Goal: Find specific page/section: Find specific page/section

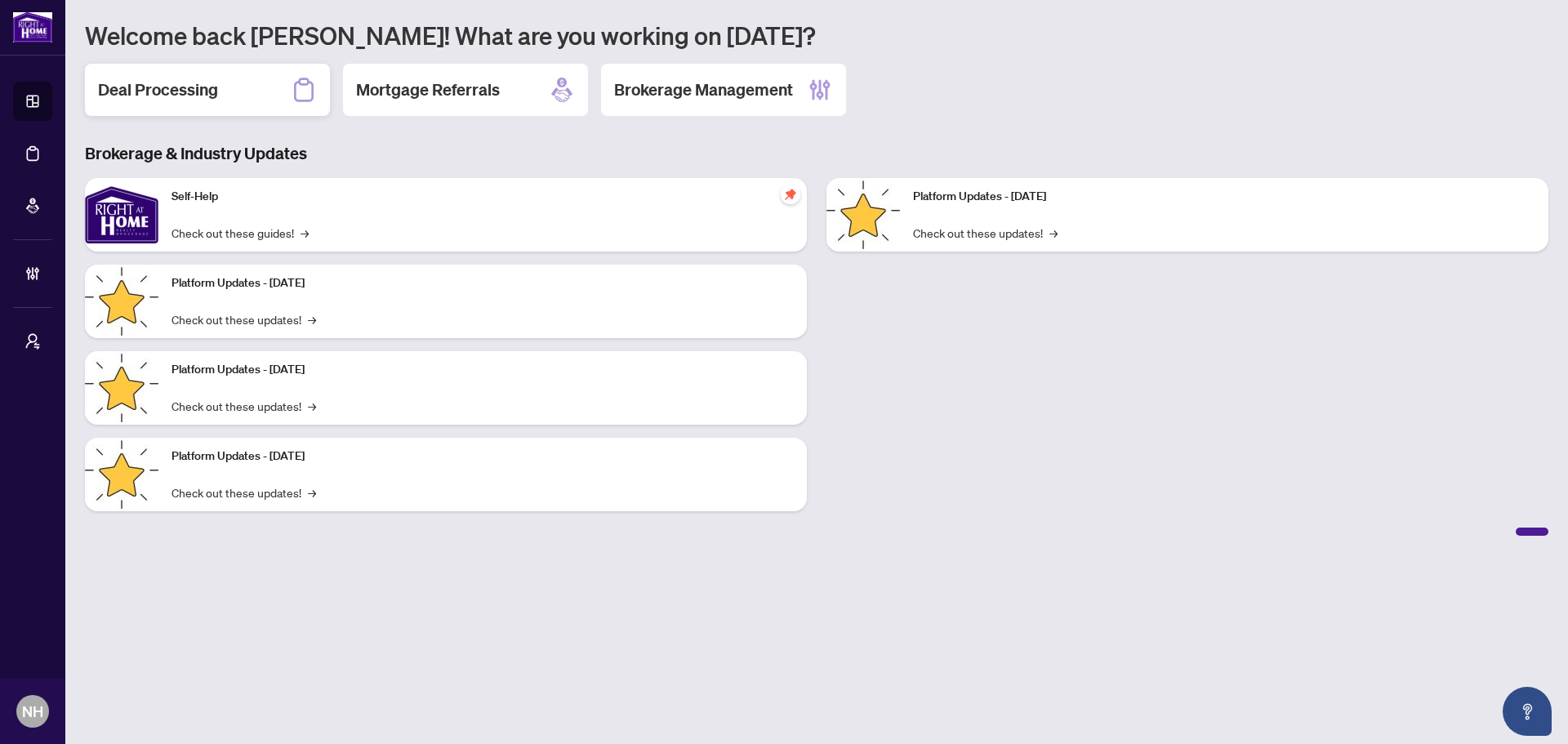
click at [208, 80] on h2 "Deal Processing" at bounding box center [158, 90] width 120 height 23
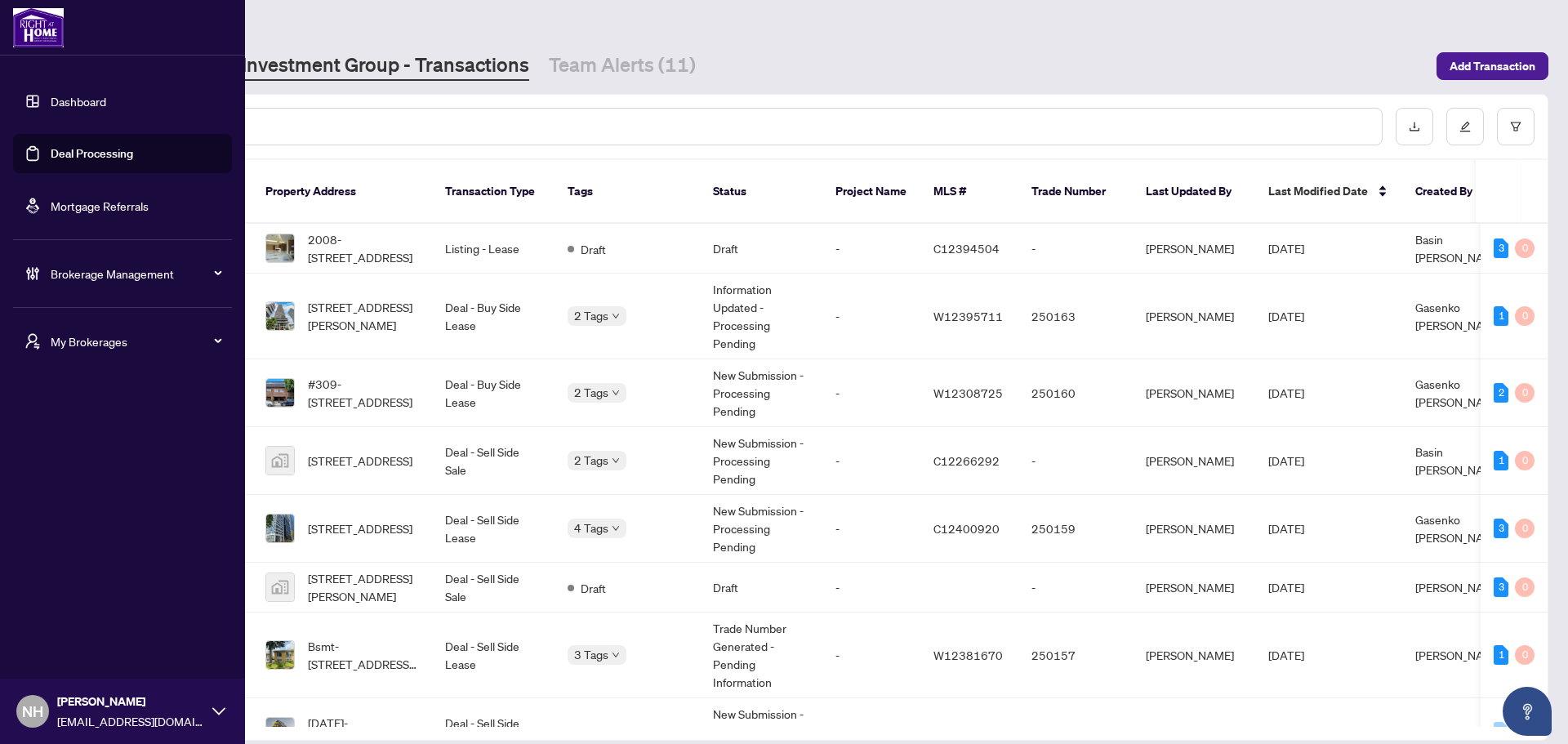
click at [55, 347] on span "My Brokerages" at bounding box center [134, 342] width 169 height 18
click at [79, 404] on span "RAHR" at bounding box center [127, 407] width 186 height 18
